Goal: Task Accomplishment & Management: Manage account settings

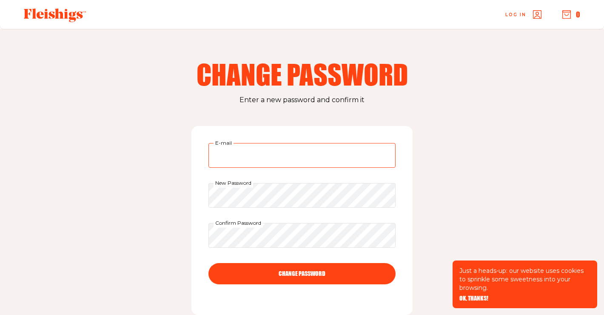
click at [318, 153] on input "E-mail" at bounding box center [301, 155] width 187 height 25
type input "[EMAIL_ADDRESS][DOMAIN_NAME]"
click at [322, 274] on button "CHANGE PASSWORD" at bounding box center [301, 273] width 187 height 21
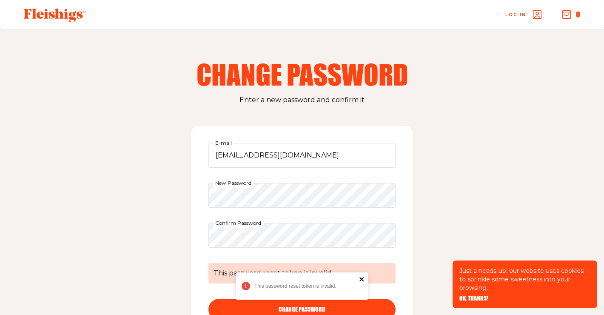
click at [364, 276] on icon "close" at bounding box center [362, 278] width 6 height 7
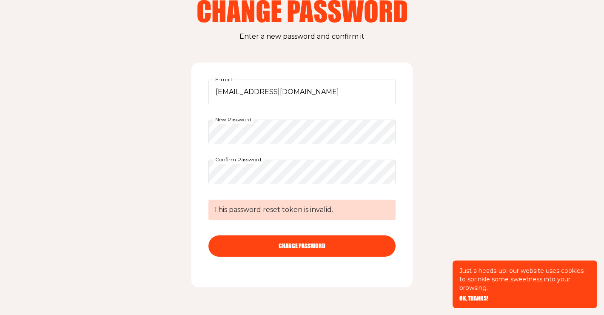
scroll to position [84, 0]
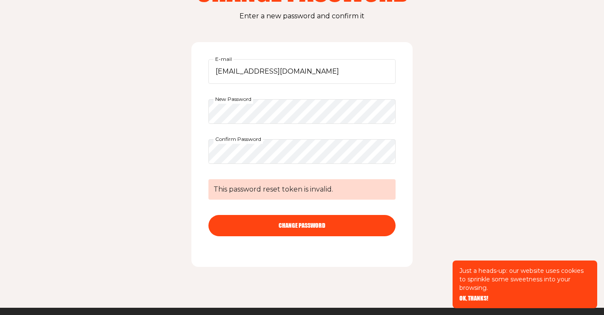
click at [330, 224] on button "CHANGE PASSWORD" at bounding box center [301, 225] width 187 height 21
click at [469, 295] on span "OK, THANKS!" at bounding box center [473, 292] width 29 height 6
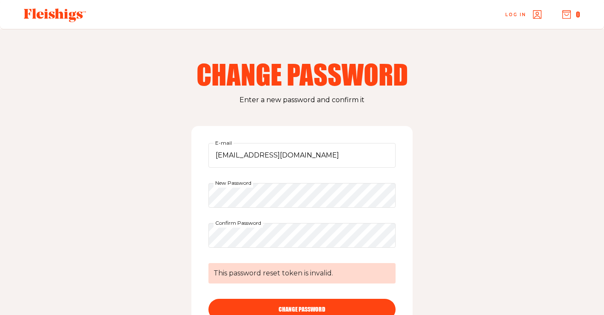
scroll to position [0, 0]
click at [184, 232] on div "Change Password Enter a new password and confirm it gkramer678@aol.com E-mail N…" at bounding box center [302, 210] width 604 height 362
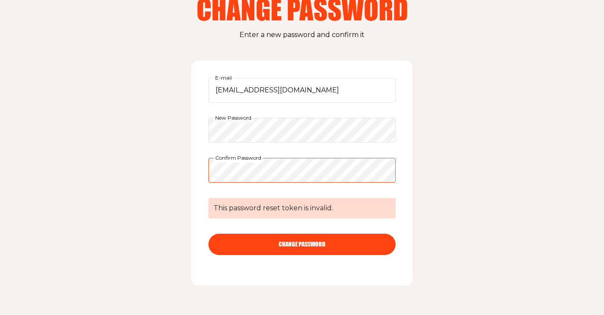
scroll to position [104, 0]
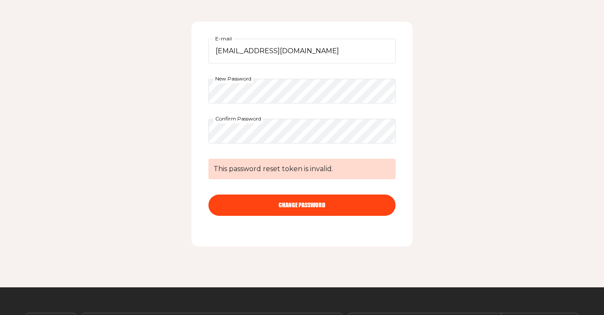
click at [258, 205] on button "CHANGE PASSWORD" at bounding box center [301, 204] width 187 height 21
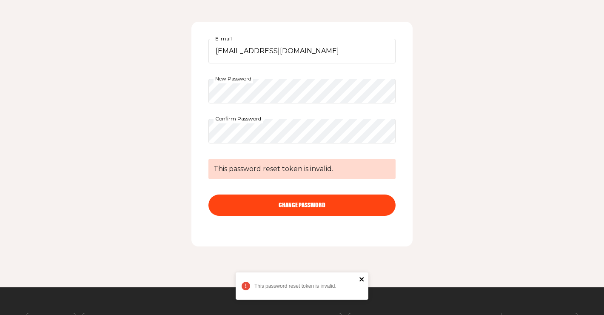
click at [361, 278] on icon "close" at bounding box center [362, 278] width 6 height 7
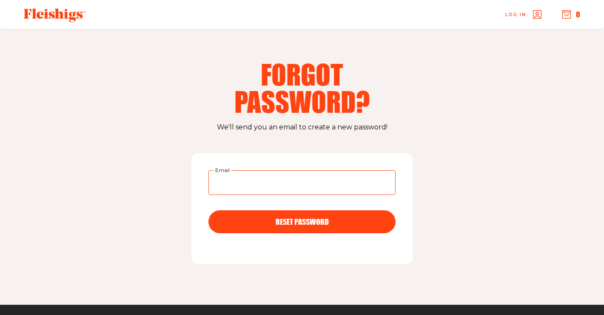
click at [267, 180] on input "Email" at bounding box center [301, 182] width 187 height 25
type input "gk"
type input "[EMAIL_ADDRESS][DOMAIN_NAME]"
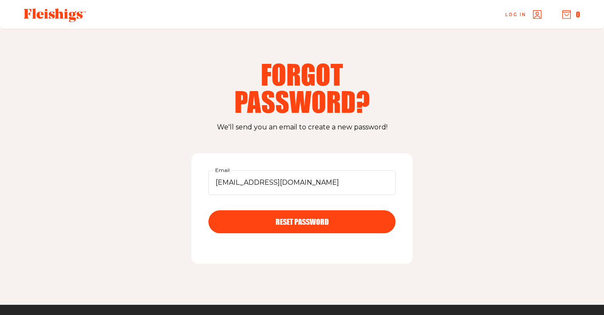
click at [286, 218] on span "RESET PASSWORD" at bounding box center [301, 214] width 53 height 8
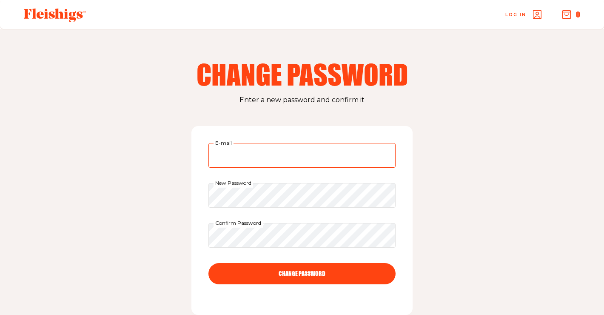
click at [309, 158] on input "E-mail" at bounding box center [301, 155] width 187 height 25
click at [269, 158] on input "E-mail" at bounding box center [301, 155] width 187 height 25
type input "[EMAIL_ADDRESS][DOMAIN_NAME]"
click at [321, 273] on button "CHANGE PASSWORD" at bounding box center [301, 273] width 187 height 21
